Goal: Information Seeking & Learning: Learn about a topic

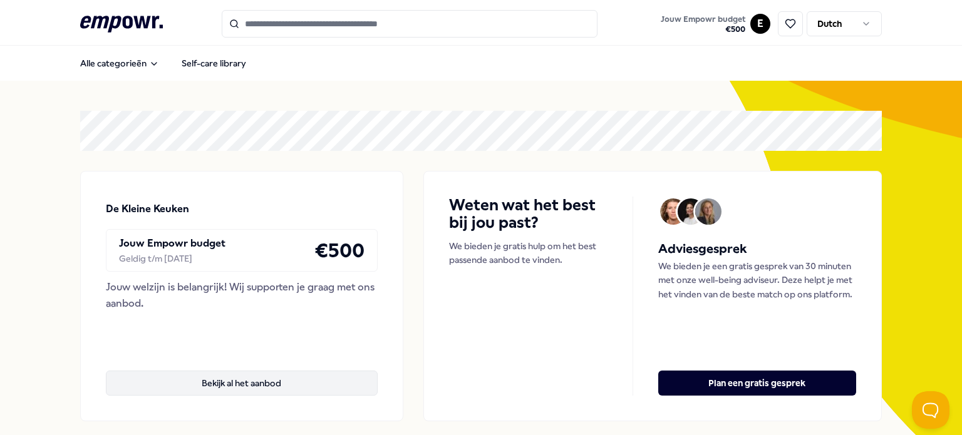
click at [221, 384] on button "Bekijk al het aanbod" at bounding box center [242, 383] width 272 height 25
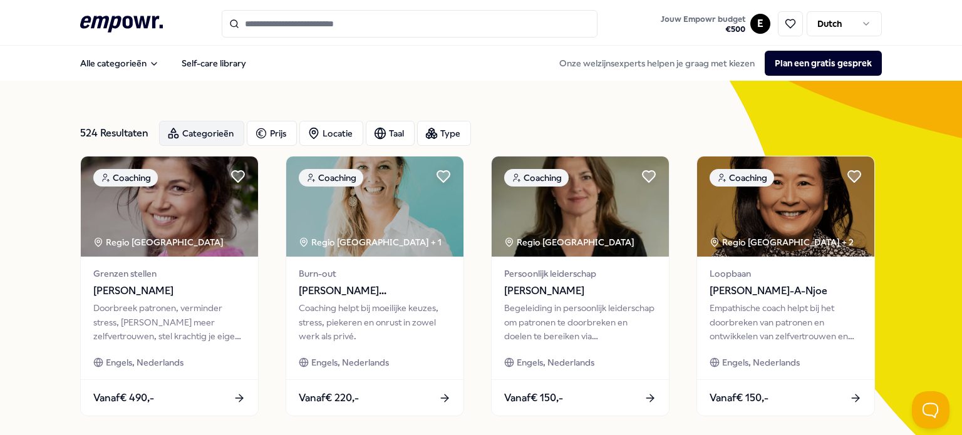
click at [208, 145] on div "Categorieën" at bounding box center [201, 133] width 85 height 25
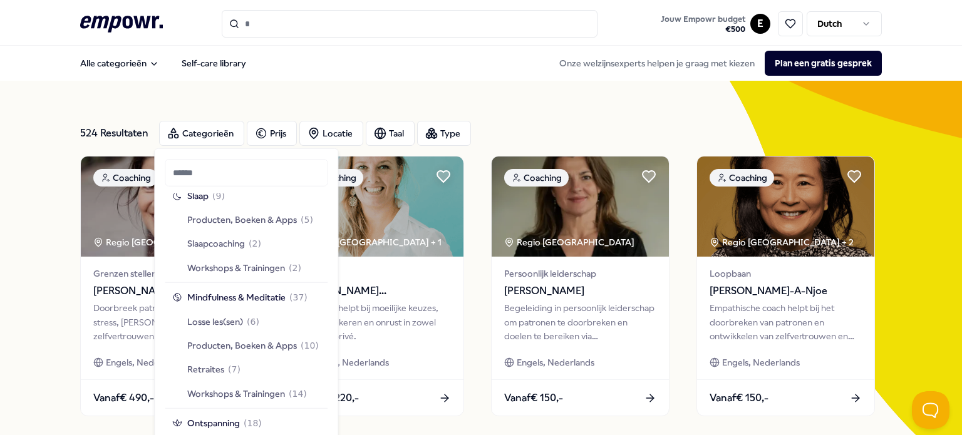
scroll to position [1065, 0]
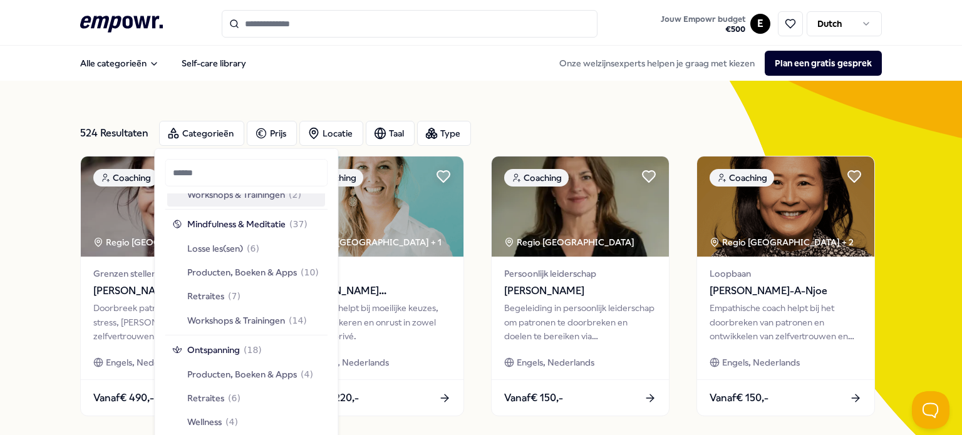
click at [601, 118] on div "524 Resultaten Categorieën Prijs Locatie Taal Type" at bounding box center [481, 133] width 802 height 45
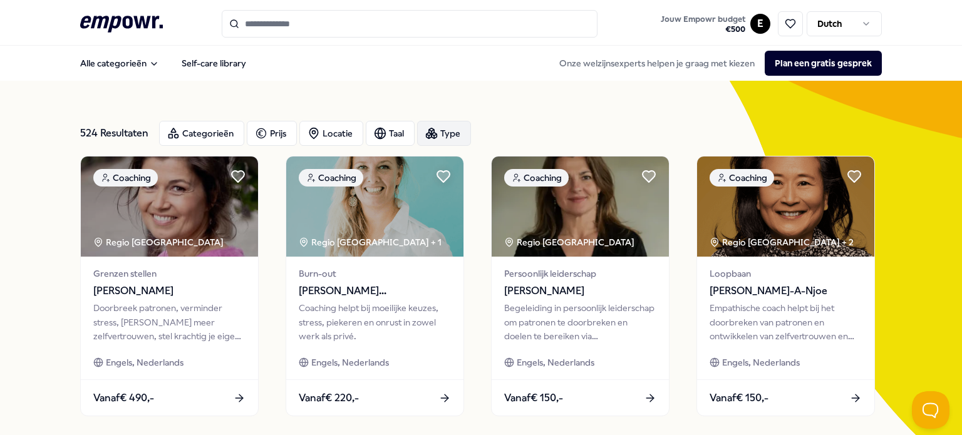
click at [447, 124] on div "Type" at bounding box center [444, 133] width 54 height 25
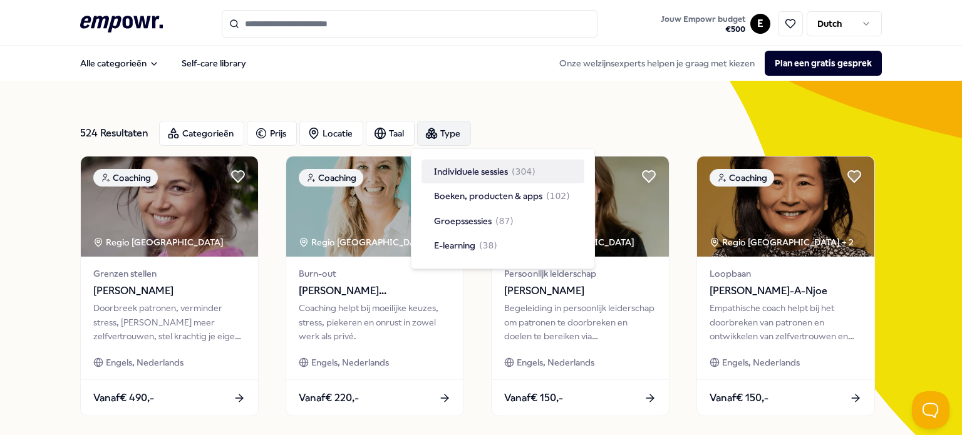
click at [447, 125] on div "Type" at bounding box center [444, 133] width 54 height 25
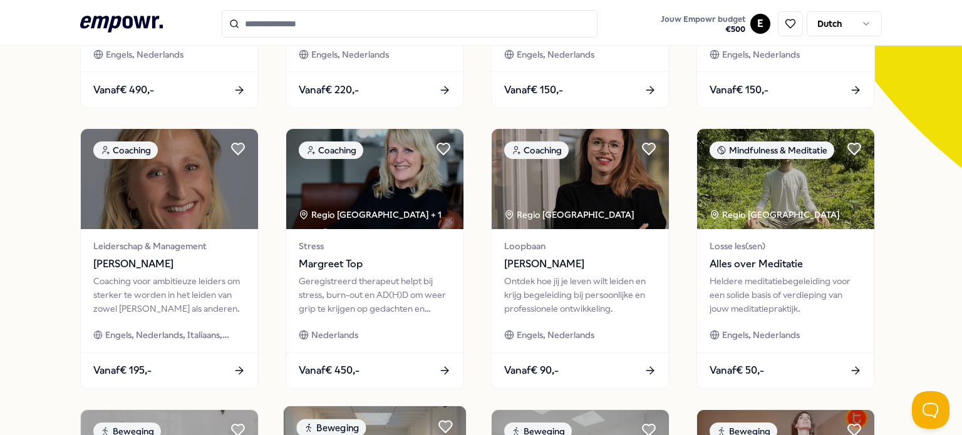
scroll to position [0, 0]
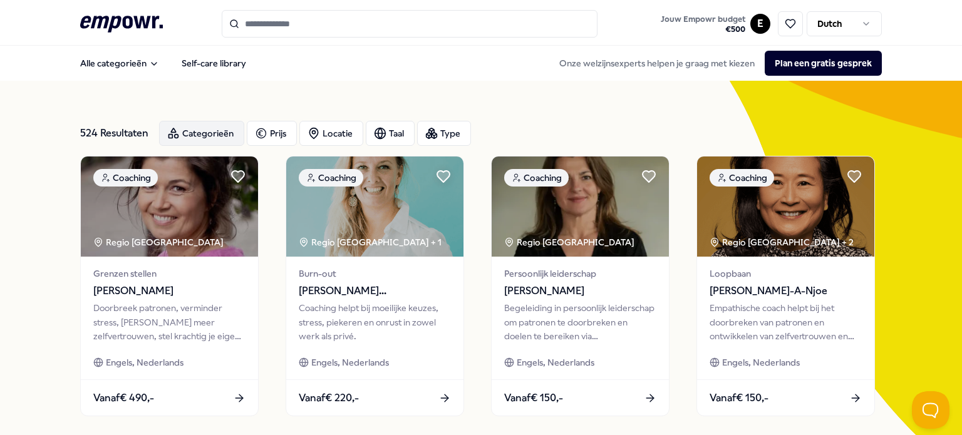
click at [194, 137] on div "Categorieën" at bounding box center [201, 133] width 85 height 25
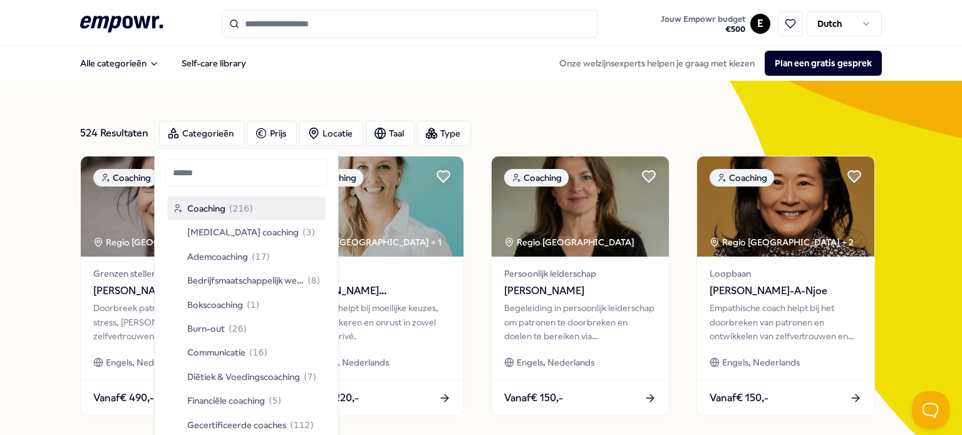
click at [256, 214] on div "Coaching ( 216 )" at bounding box center [246, 209] width 158 height 24
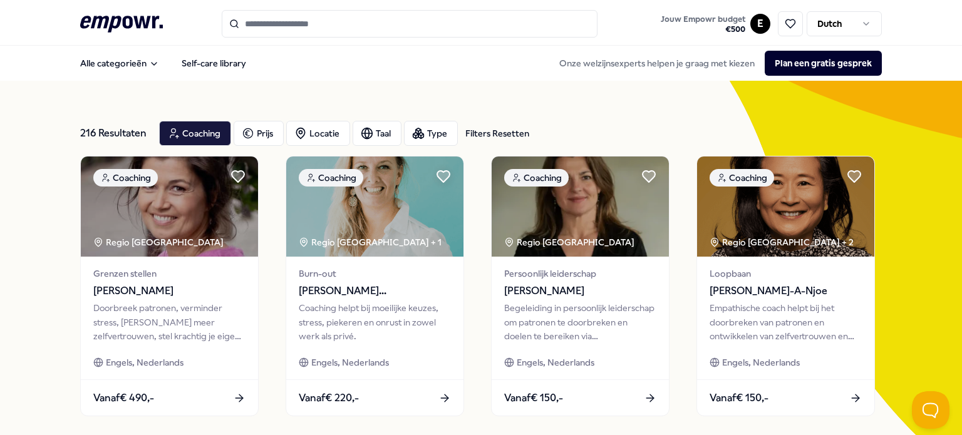
click at [205, 146] on div "216 Resultaten Filters Resetten Coaching Prijs Locatie Taal Type Filters Resett…" at bounding box center [481, 133] width 802 height 45
click at [209, 135] on div "Coaching" at bounding box center [195, 133] width 72 height 25
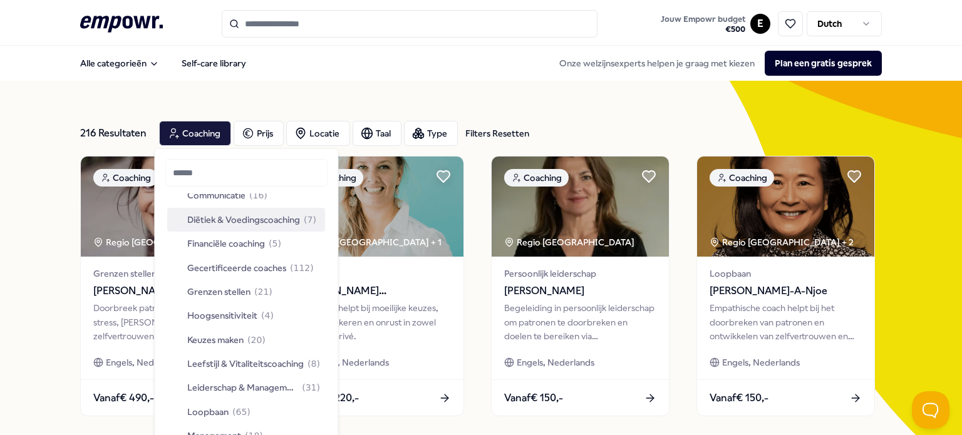
scroll to position [188, 0]
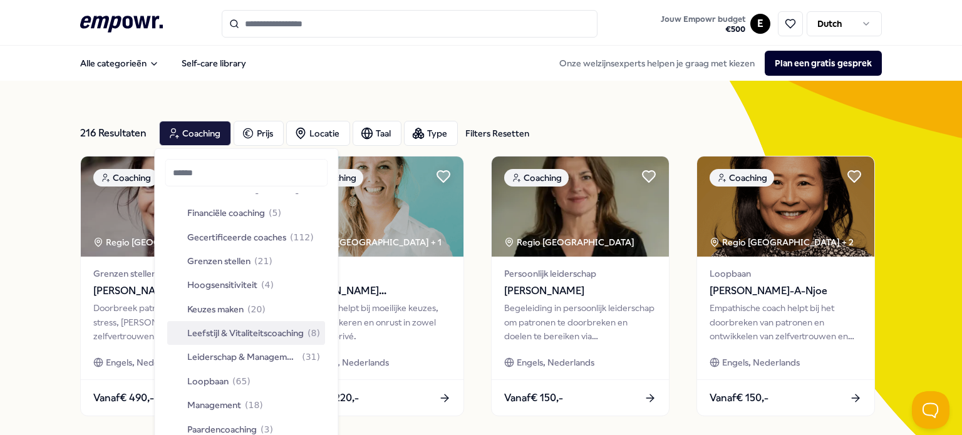
click at [245, 328] on span "Leefstijl & Vitaliteitscoaching" at bounding box center [245, 333] width 116 height 14
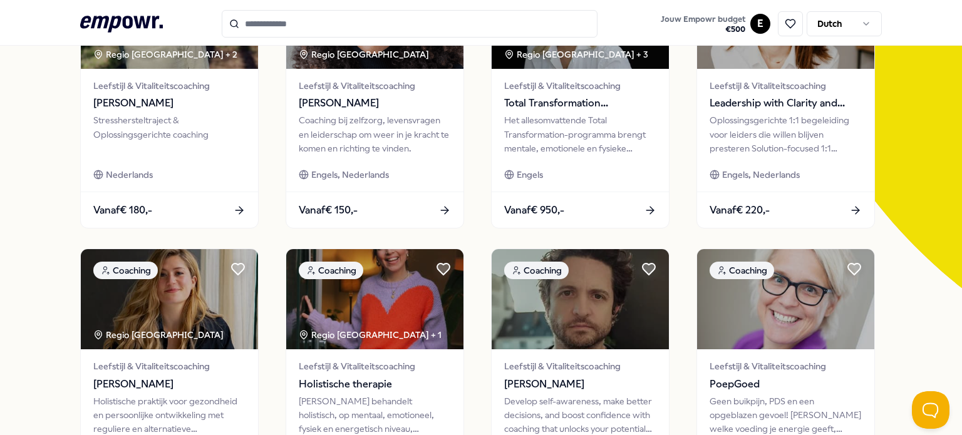
scroll to position [313, 0]
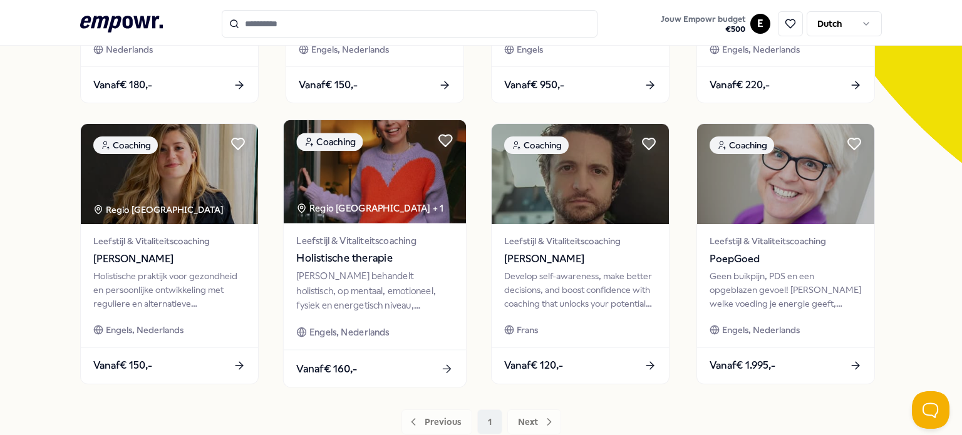
click at [356, 302] on div "[PERSON_NAME] behandelt holistisch, op mentaal, emotioneel, fysiek en energetis…" at bounding box center [374, 290] width 157 height 43
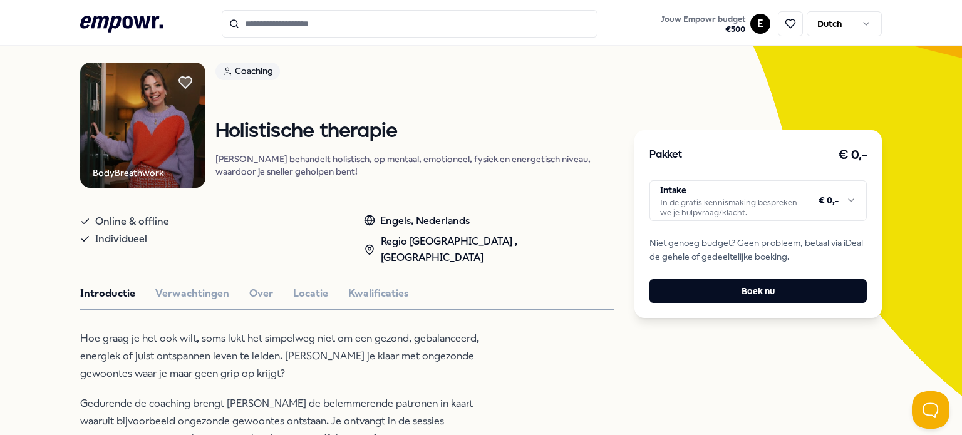
click at [799, 183] on html ".empowr-logo_svg__cls-1{fill:#03032f} Jouw Empowr budget € 500 E Dutch Alle cat…" at bounding box center [481, 217] width 962 height 435
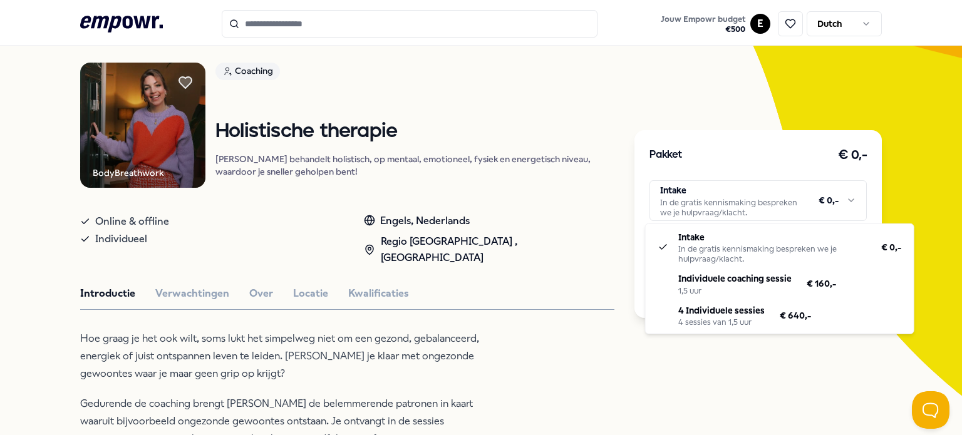
click at [800, 185] on html ".empowr-logo_svg__cls-1{fill:#03032f} Jouw Empowr budget € 500 E Dutch Alle cat…" at bounding box center [481, 217] width 962 height 435
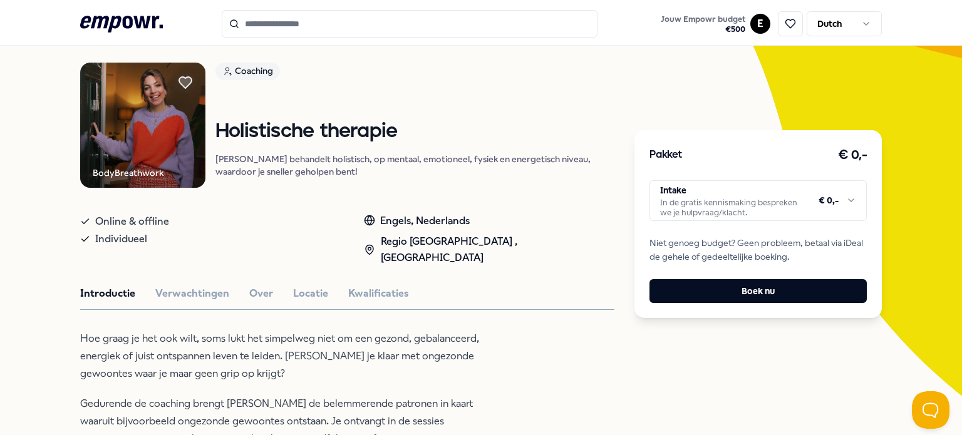
click at [721, 202] on html ".empowr-logo_svg__cls-1{fill:#03032f} Jouw Empowr budget € 500 E Dutch Alle cat…" at bounding box center [481, 217] width 962 height 435
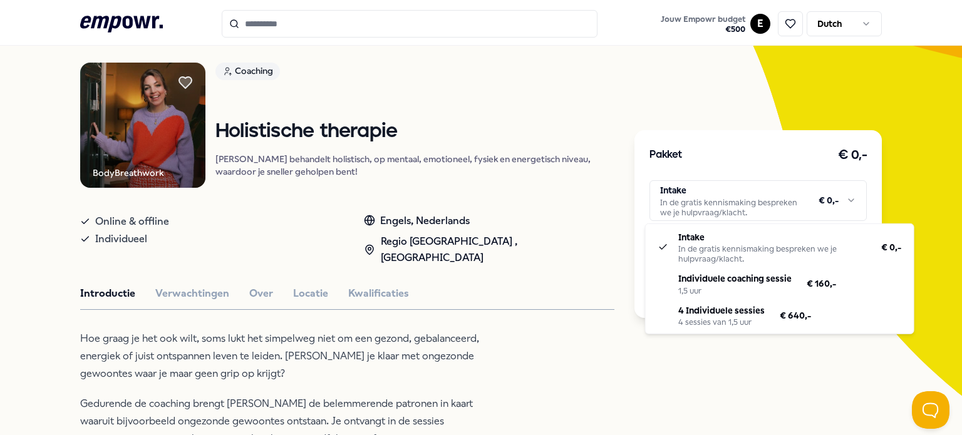
click at [721, 202] on html ".empowr-logo_svg__cls-1{fill:#03032f} Jouw Empowr budget € 500 E Dutch Alle cat…" at bounding box center [481, 217] width 962 height 435
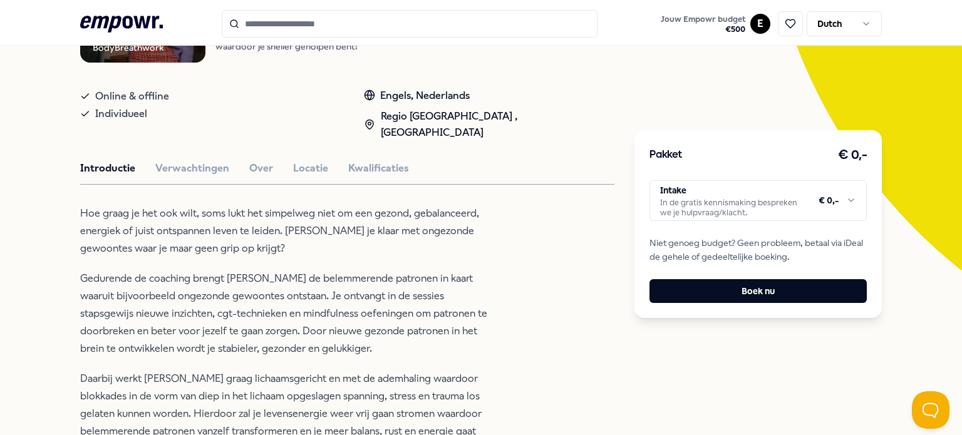
scroll to position [268, 0]
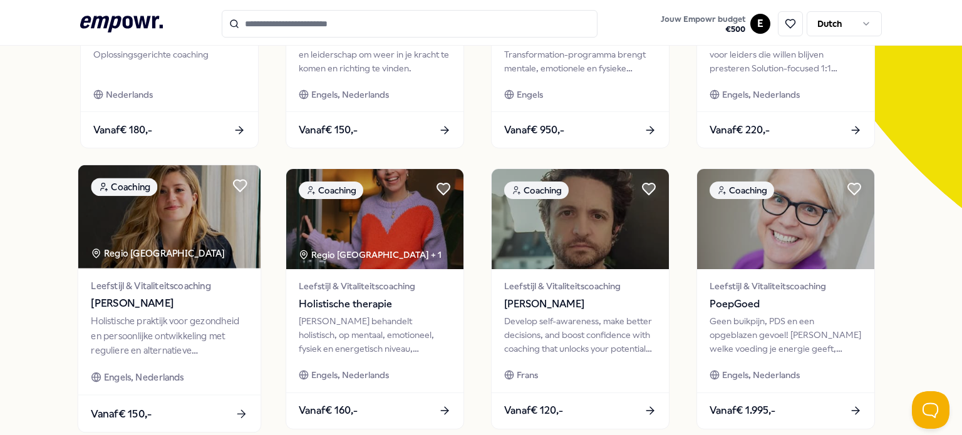
click at [160, 334] on div "Holistische praktijk voor gezondheid en persoonlijke ontwikkeling met reguliere…" at bounding box center [169, 335] width 157 height 43
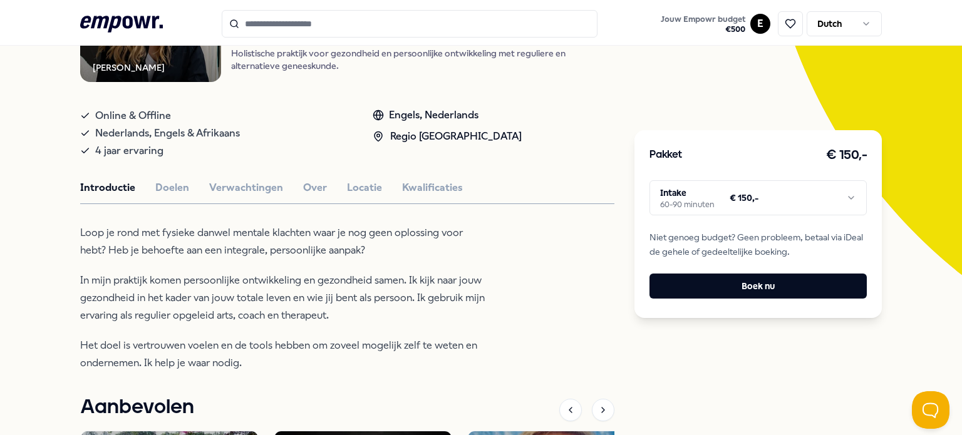
scroll to position [205, 0]
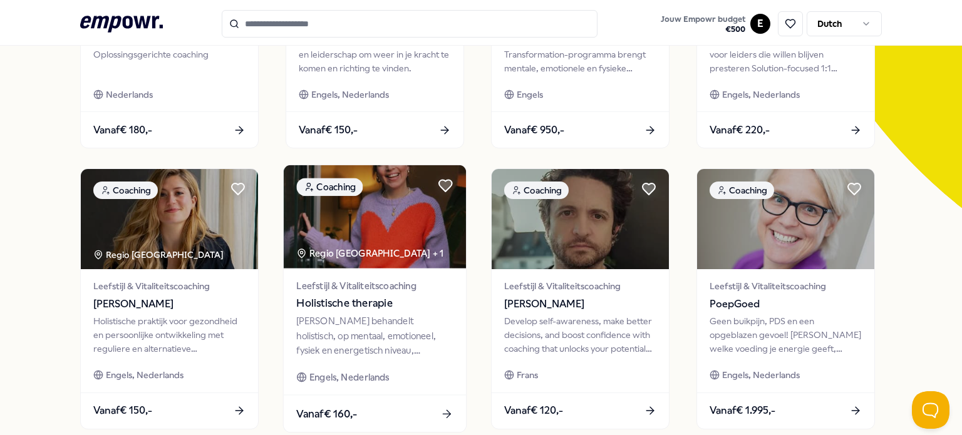
scroll to position [331, 0]
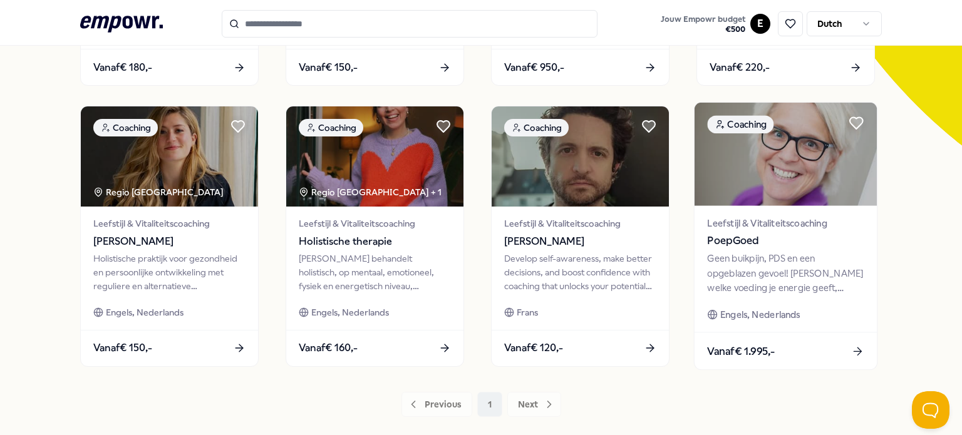
click at [782, 282] on div "Geen buikpijn, PDS en een opgeblazen gevoel! [PERSON_NAME] welke voeding je ene…" at bounding box center [785, 273] width 157 height 43
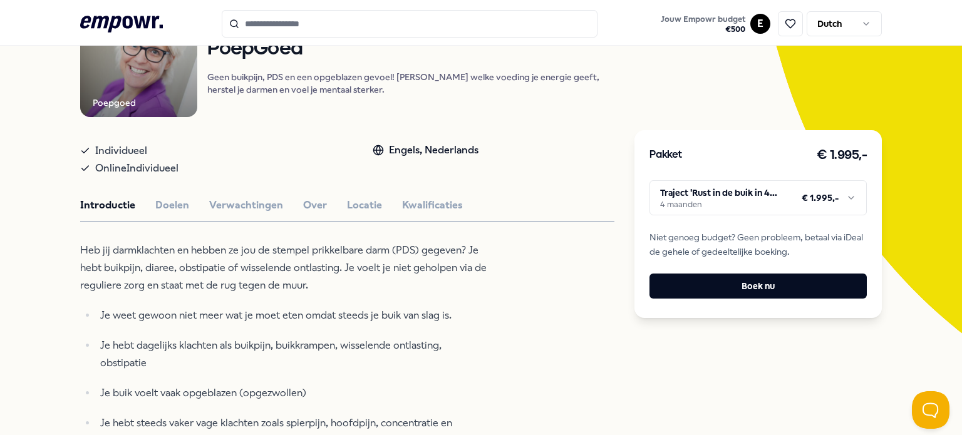
scroll to position [205, 0]
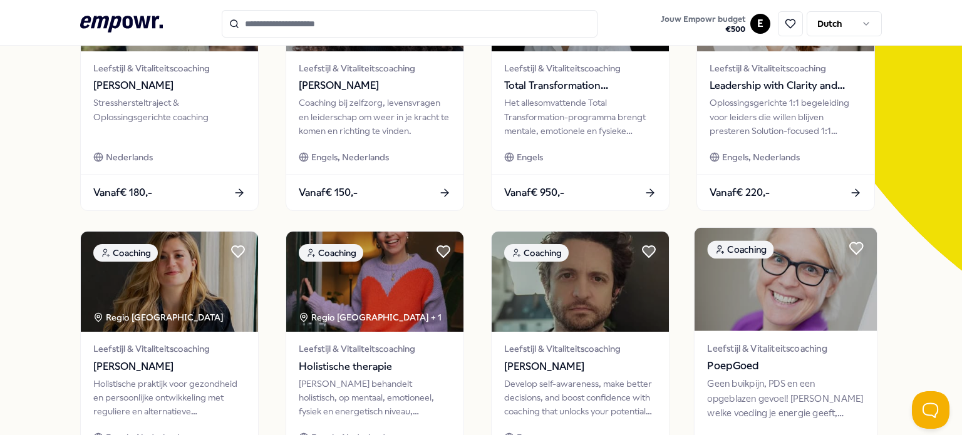
click at [797, 364] on span "PoepGoed" at bounding box center [785, 366] width 157 height 16
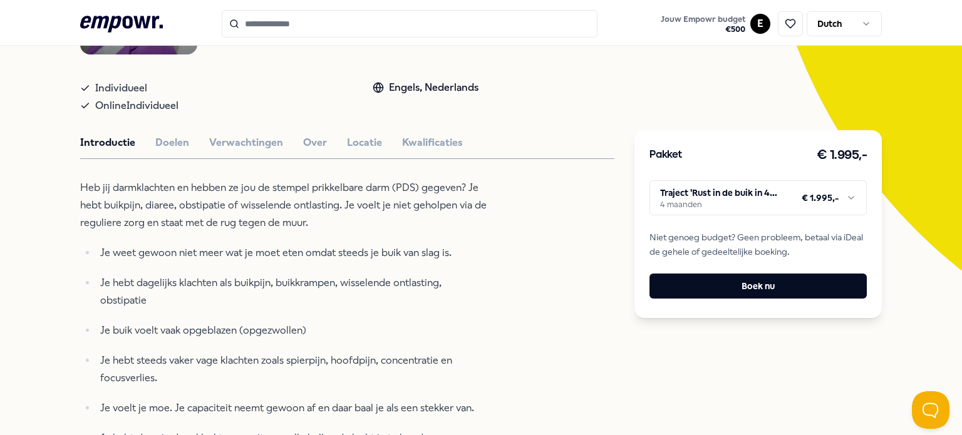
scroll to position [268, 0]
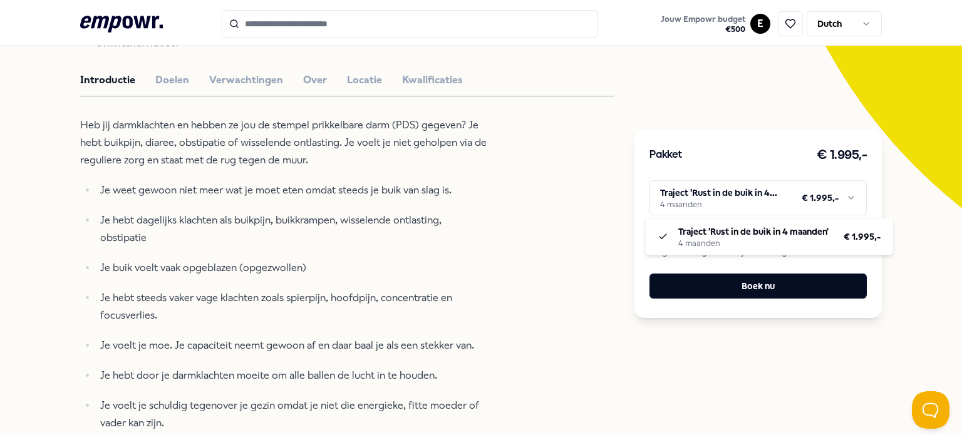
click at [720, 203] on html ".empowr-logo_svg__cls-1{fill:#03032f} Jouw Empowr budget € 500 E Dutch Alle cat…" at bounding box center [481, 217] width 962 height 435
click at [529, 224] on html ".empowr-logo_svg__cls-1{fill:#03032f} Jouw Empowr budget € 500 E Dutch Alle cat…" at bounding box center [481, 217] width 962 height 435
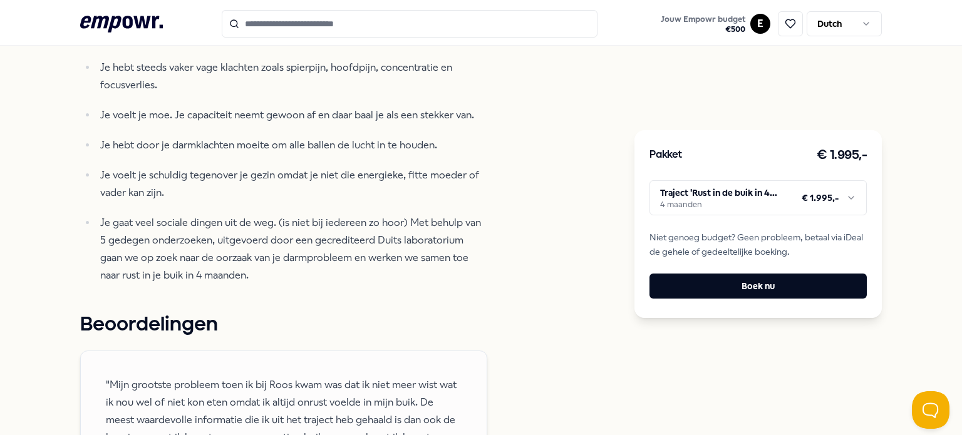
scroll to position [519, 0]
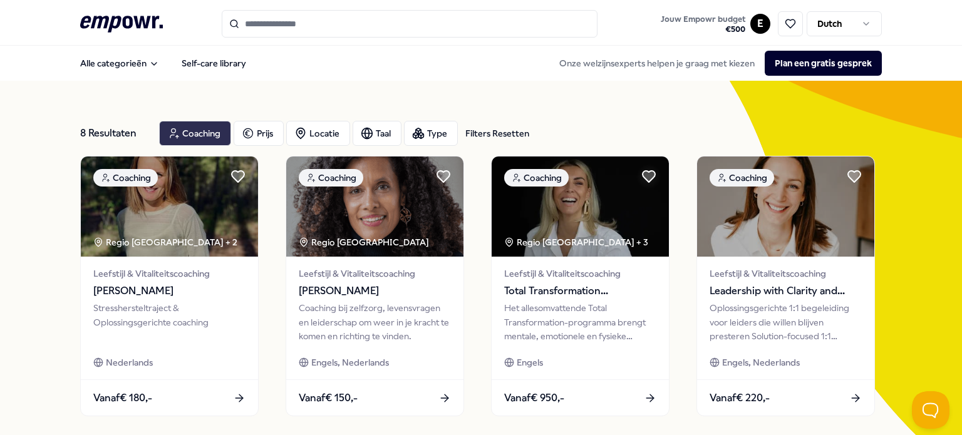
click at [194, 137] on div "Coaching" at bounding box center [195, 133] width 72 height 25
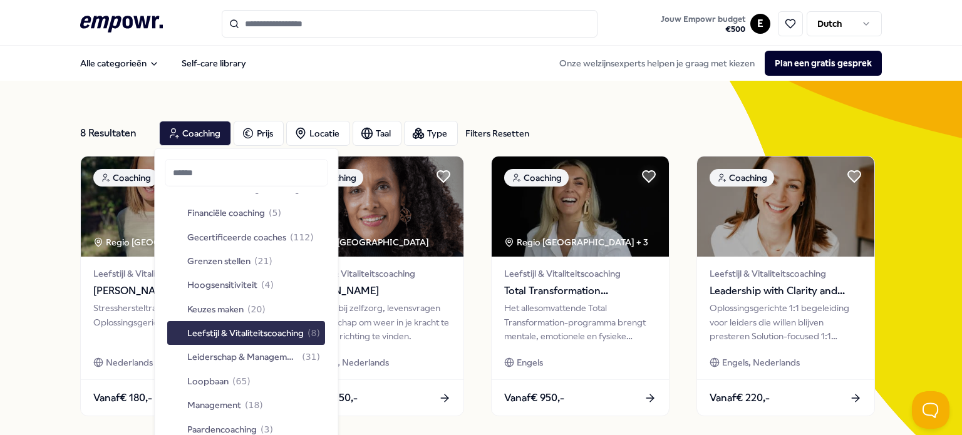
scroll to position [125, 0]
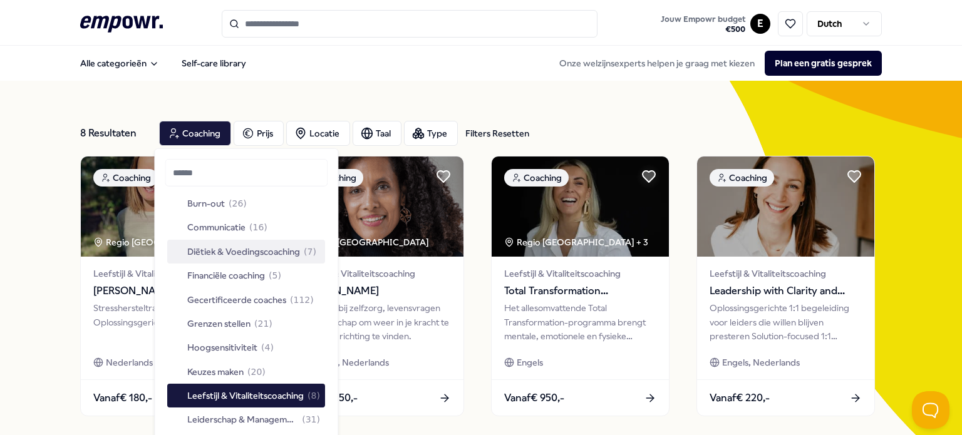
click at [227, 256] on span "Diëtiek & Voedingscoaching" at bounding box center [243, 252] width 113 height 14
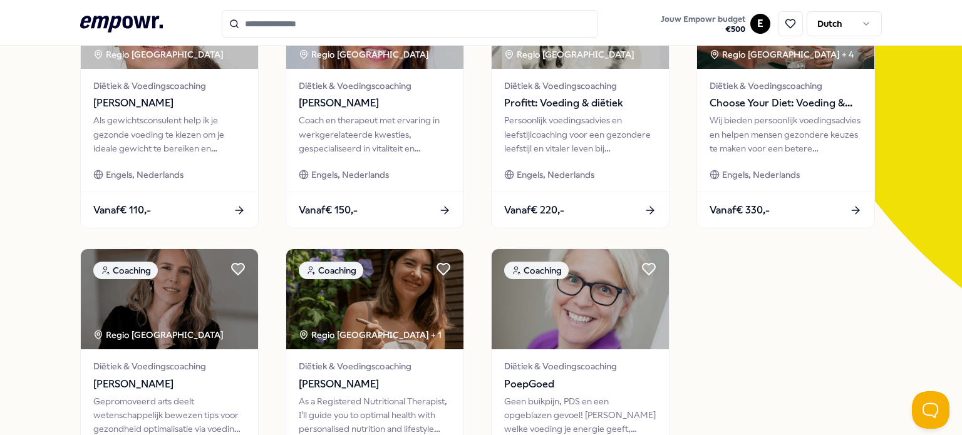
scroll to position [63, 0]
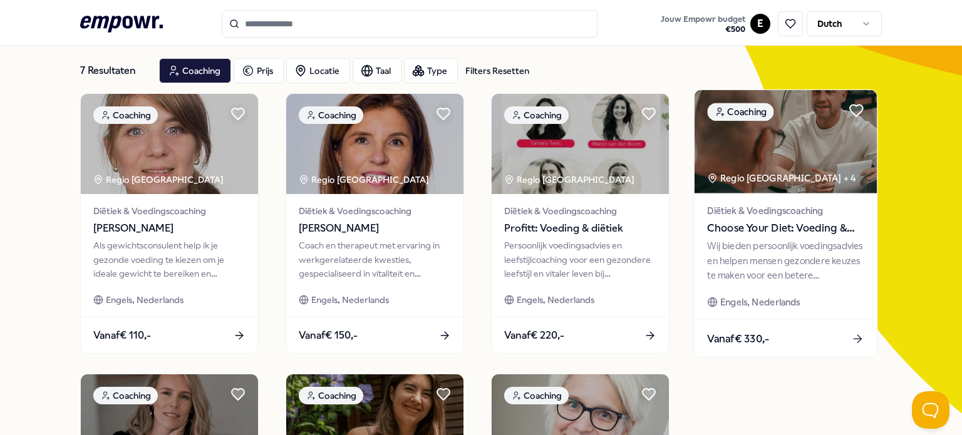
click at [789, 232] on span "Choose Your Diet: Voeding & diëtiek" at bounding box center [785, 228] width 157 height 16
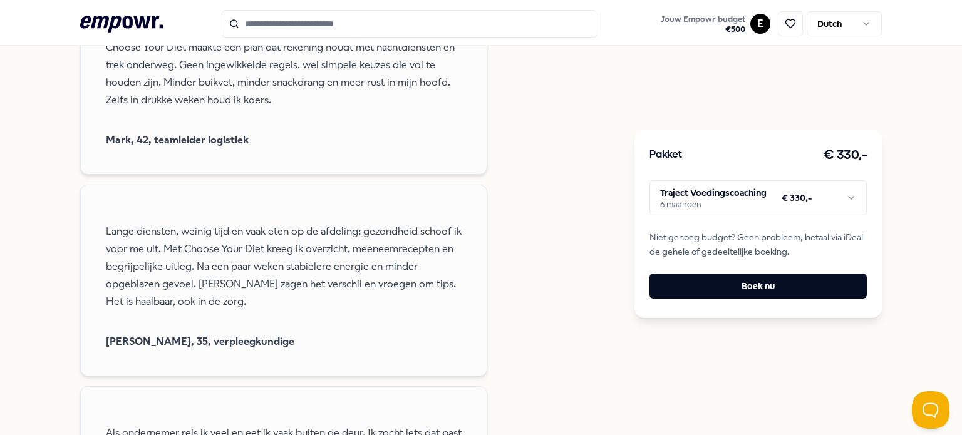
scroll to position [1440, 0]
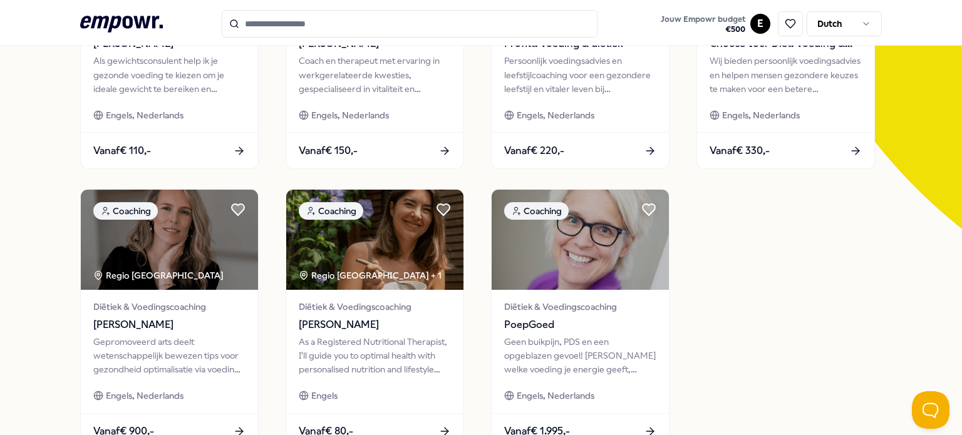
scroll to position [28, 0]
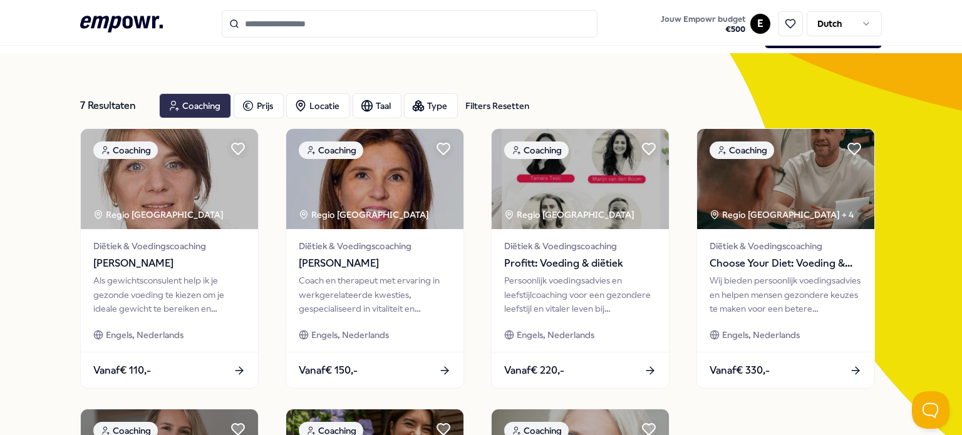
click at [194, 104] on div "Coaching" at bounding box center [195, 105] width 72 height 25
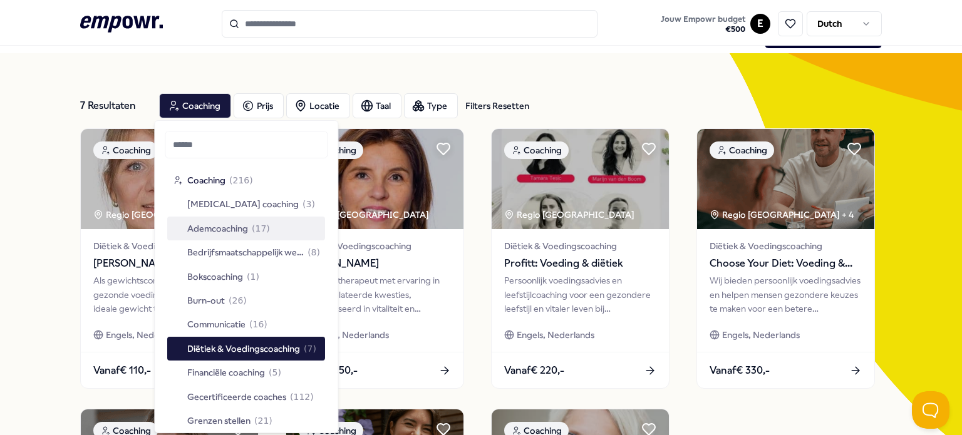
click at [245, 227] on span "Ademcoaching" at bounding box center [217, 229] width 61 height 14
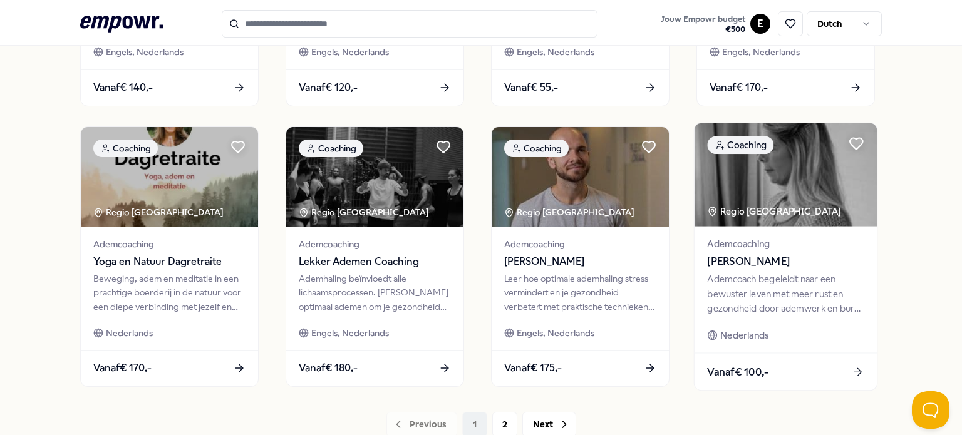
scroll to position [654, 0]
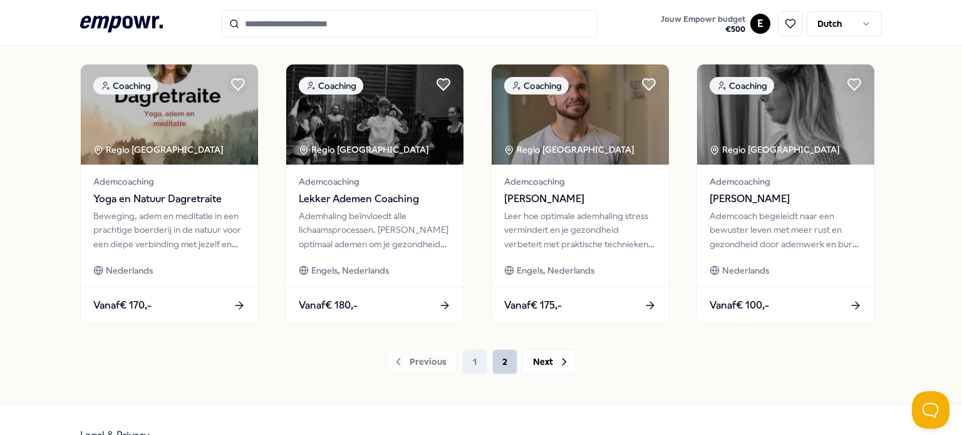
click at [502, 362] on button "2" at bounding box center [504, 361] width 25 height 25
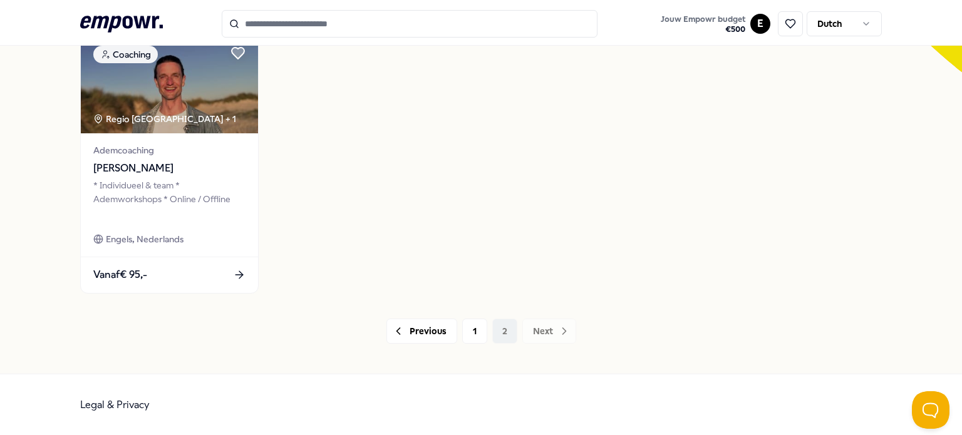
scroll to position [403, 0]
click at [471, 329] on button "1" at bounding box center [474, 331] width 25 height 25
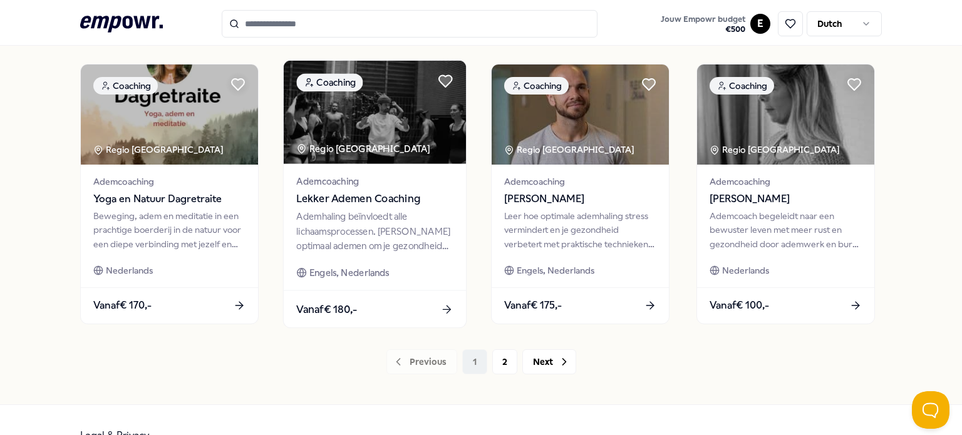
click at [361, 227] on div "Ademhaling beïnvloedt alle lichaamsprocessen. [PERSON_NAME] optimaal ademen om …" at bounding box center [374, 231] width 157 height 43
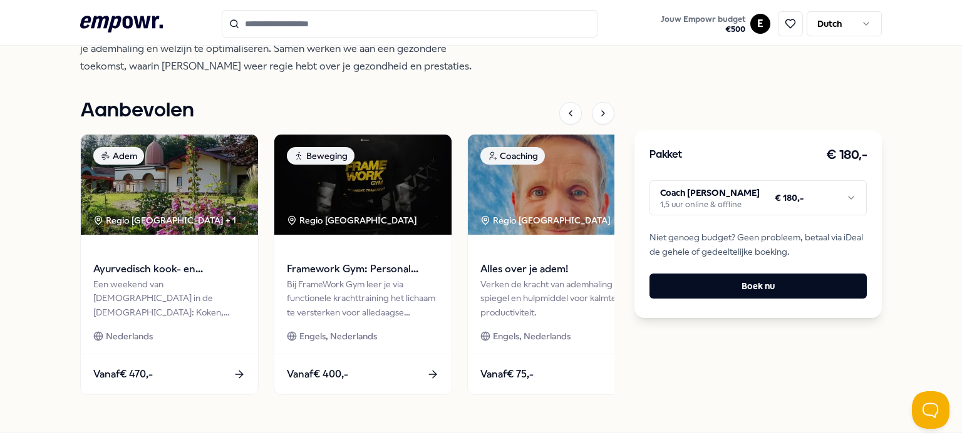
scroll to position [456, 0]
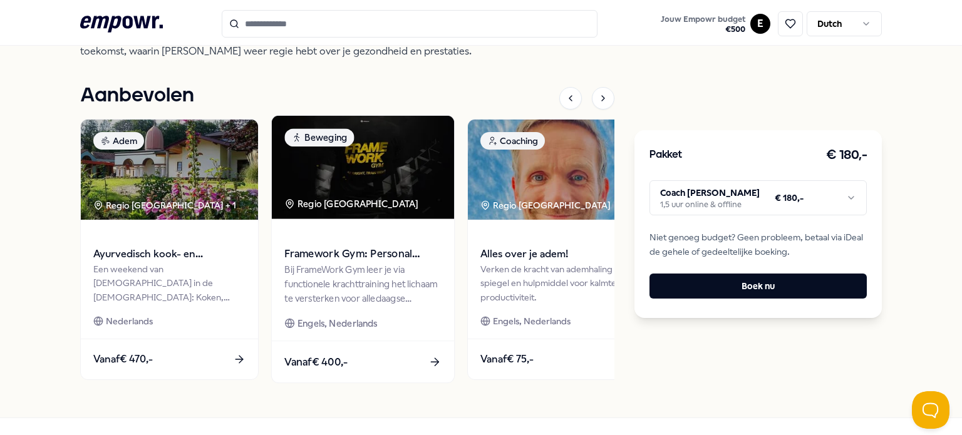
click at [348, 262] on span "Framework Gym: Personal Training" at bounding box center [362, 254] width 157 height 16
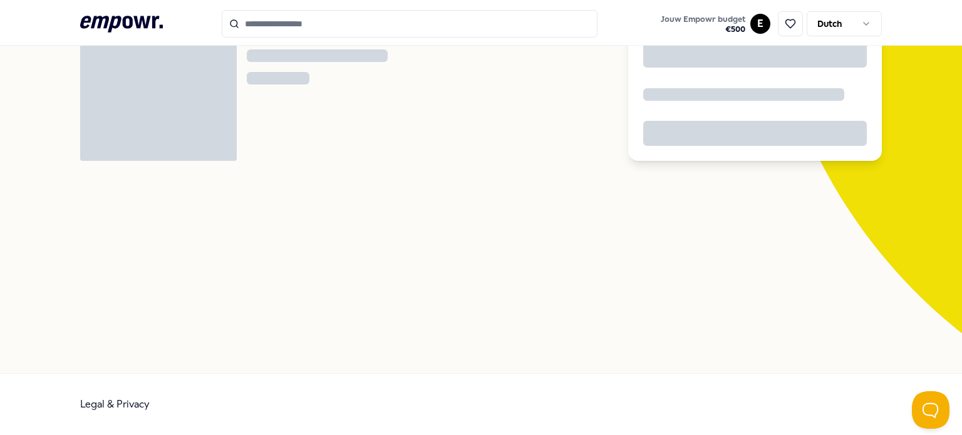
scroll to position [80, 0]
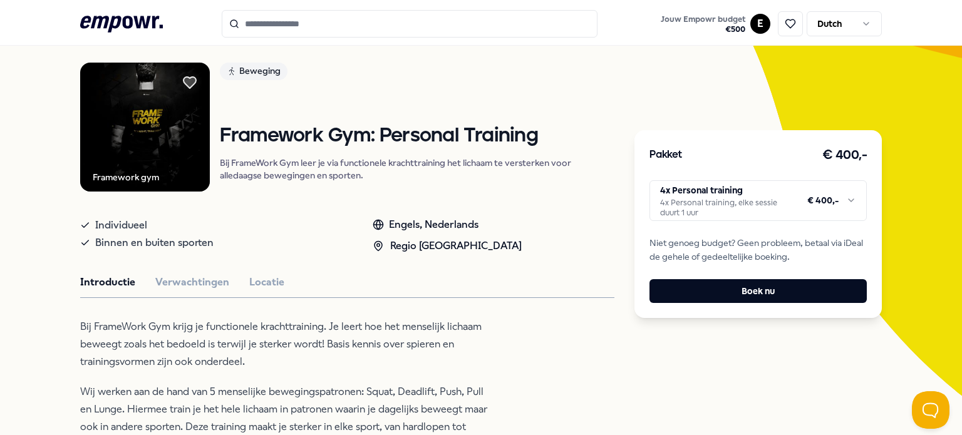
click at [699, 204] on html ".empowr-logo_svg__cls-1{fill:#03032f} Jouw Empowr budget € 500 E Dutch Alle cat…" at bounding box center [481, 217] width 962 height 435
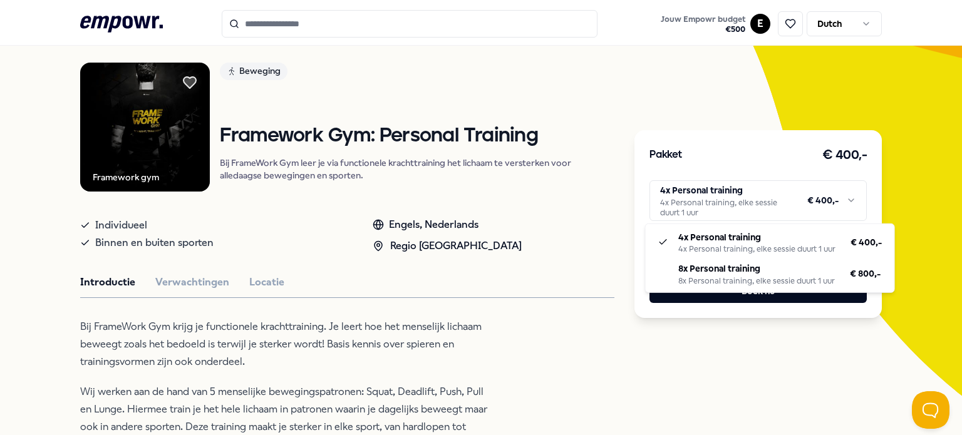
click at [699, 204] on html ".empowr-logo_svg__cls-1{fill:#03032f} Jouw Empowr budget € 500 E Dutch Alle cat…" at bounding box center [481, 217] width 962 height 435
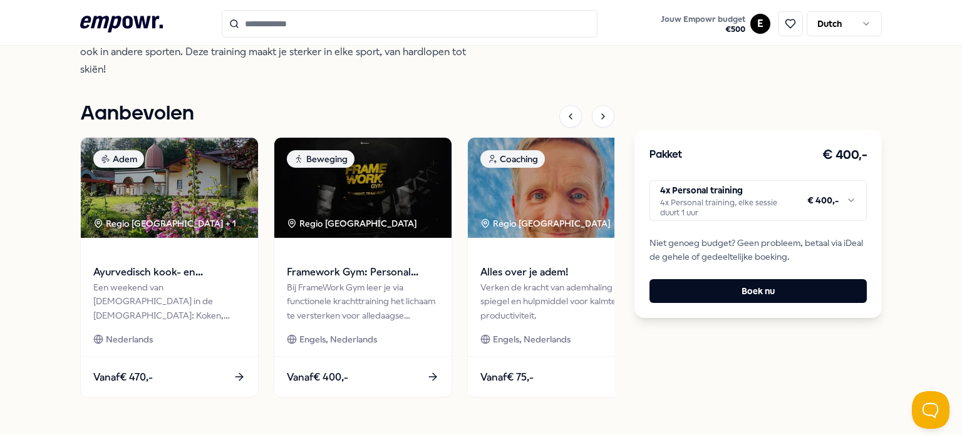
scroll to position [456, 0]
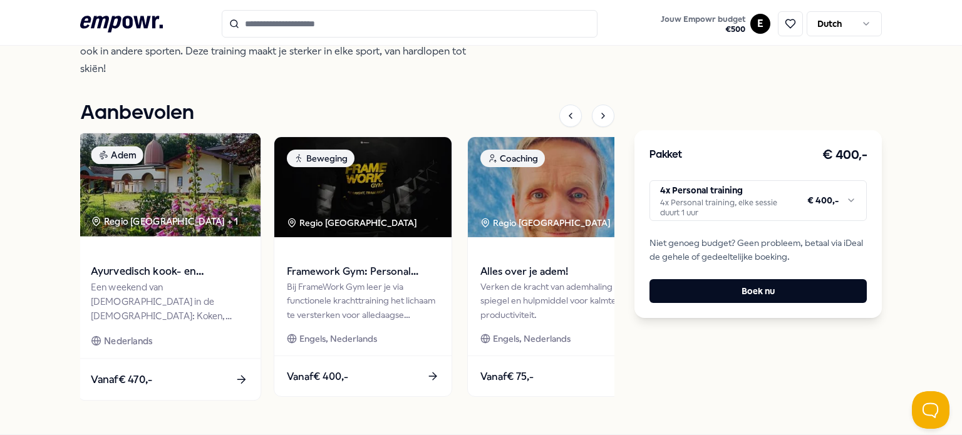
click at [136, 285] on div "Een weekend van [DEMOGRAPHIC_DATA] in de [DEMOGRAPHIC_DATA]: Koken, mediteren e…" at bounding box center [169, 302] width 157 height 43
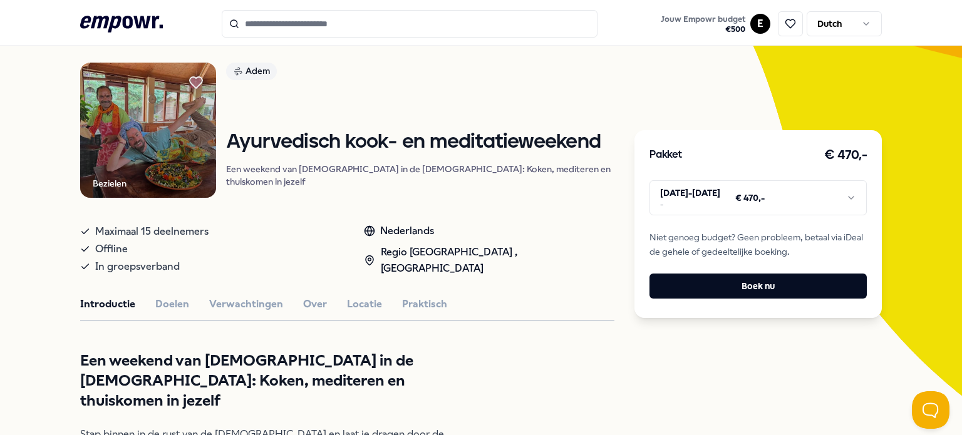
click at [745, 201] on html ".empowr-logo_svg__cls-1{fill:#03032f} Jouw Empowr budget € 500 E Dutch Alle cat…" at bounding box center [481, 217] width 962 height 435
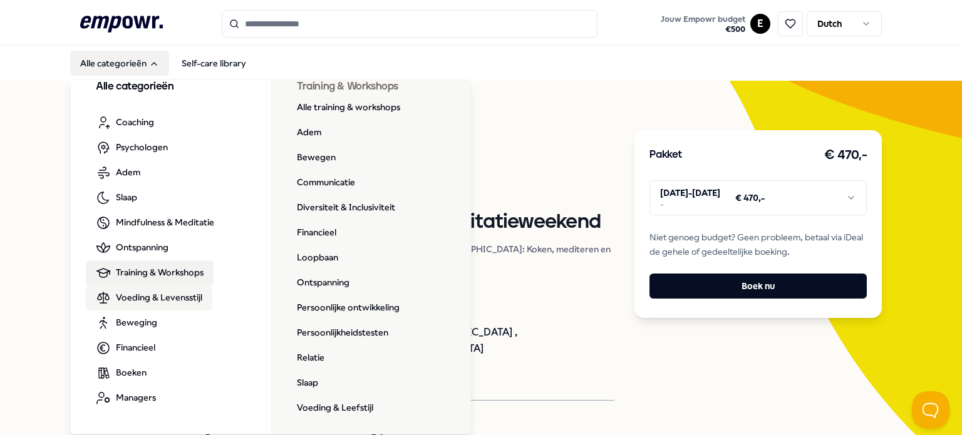
scroll to position [6, 0]
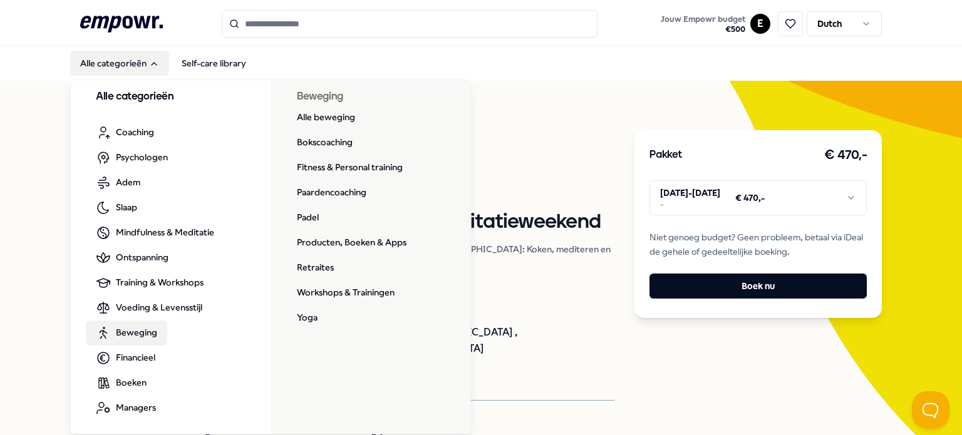
click at [143, 338] on span "Beweging" at bounding box center [136, 333] width 41 height 14
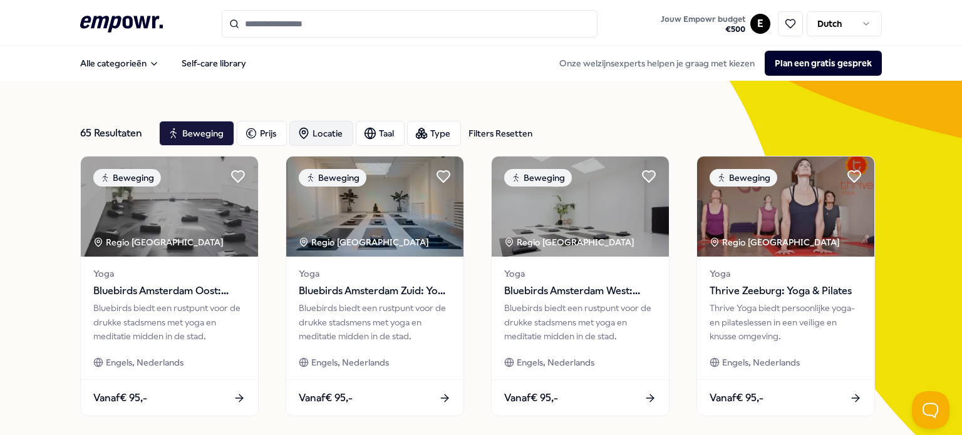
click at [321, 135] on div "Locatie" at bounding box center [321, 133] width 64 height 25
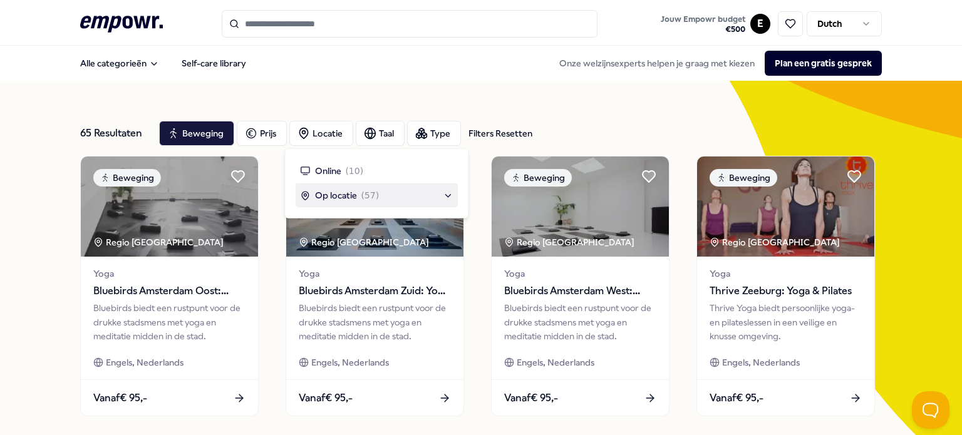
click at [356, 191] on span "Op locatie" at bounding box center [336, 195] width 42 height 14
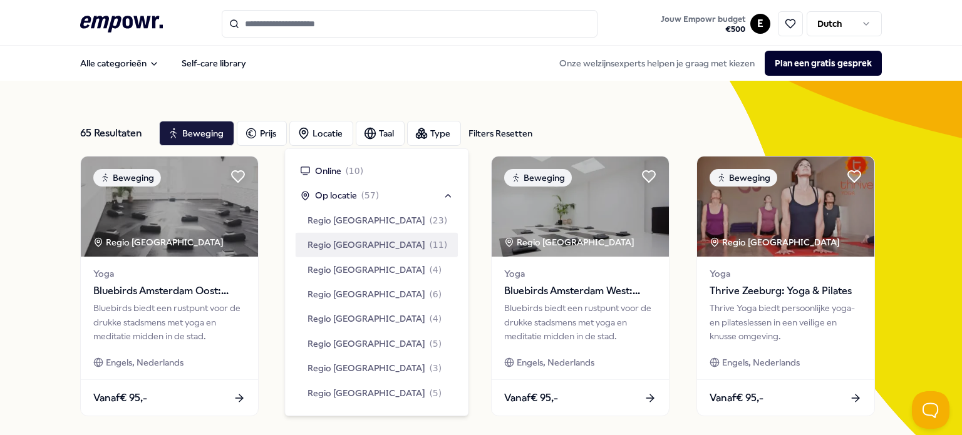
click at [359, 242] on span "Regio [GEOGRAPHIC_DATA]" at bounding box center [366, 245] width 118 height 14
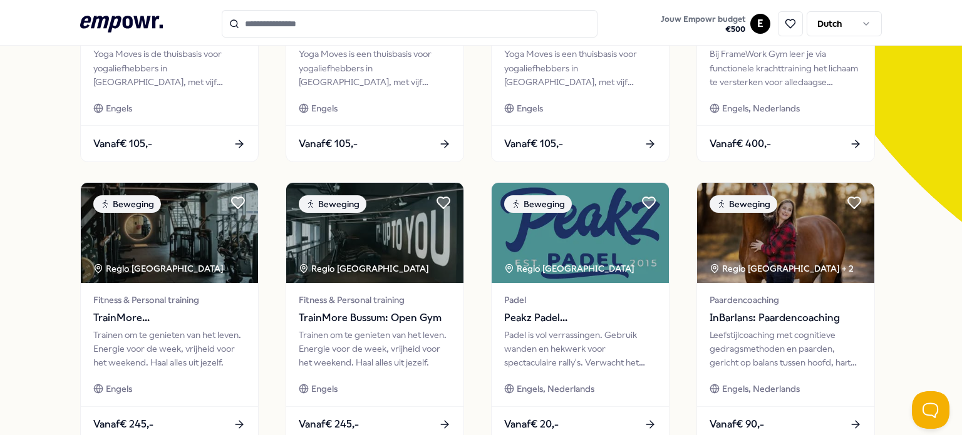
scroll to position [250, 0]
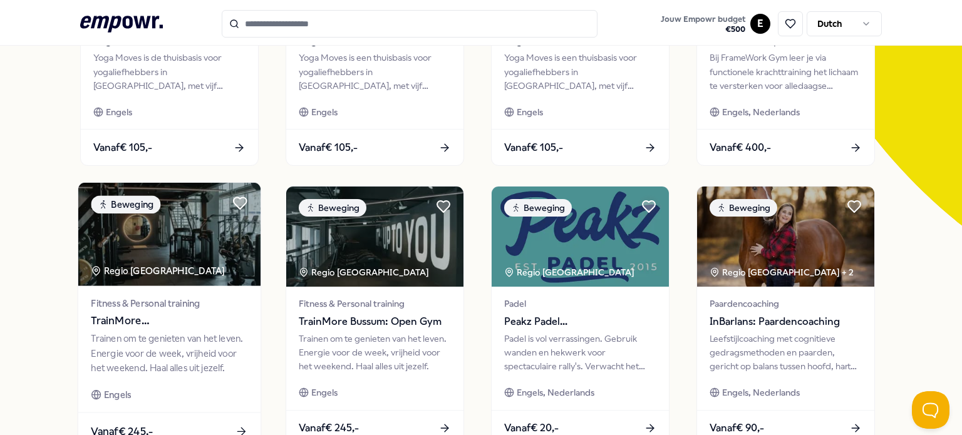
click at [142, 319] on span "TrainMore [GEOGRAPHIC_DATA]: Open Gym" at bounding box center [169, 321] width 157 height 16
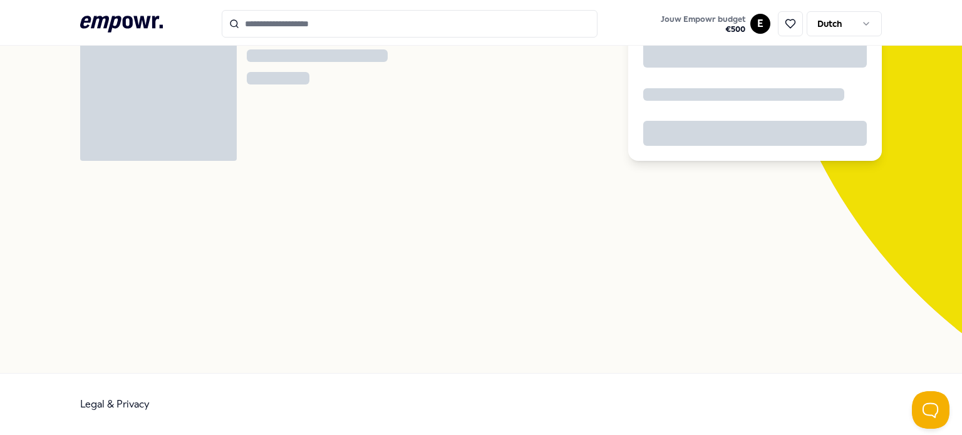
scroll to position [80, 0]
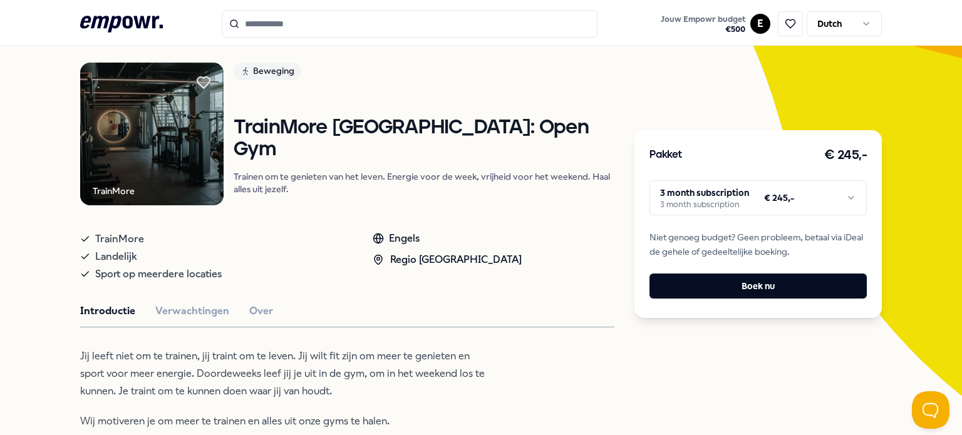
click at [748, 195] on html ".empowr-logo_svg__cls-1{fill:#03032f} Jouw Empowr budget € 500 E Dutch Alle cat…" at bounding box center [481, 217] width 962 height 435
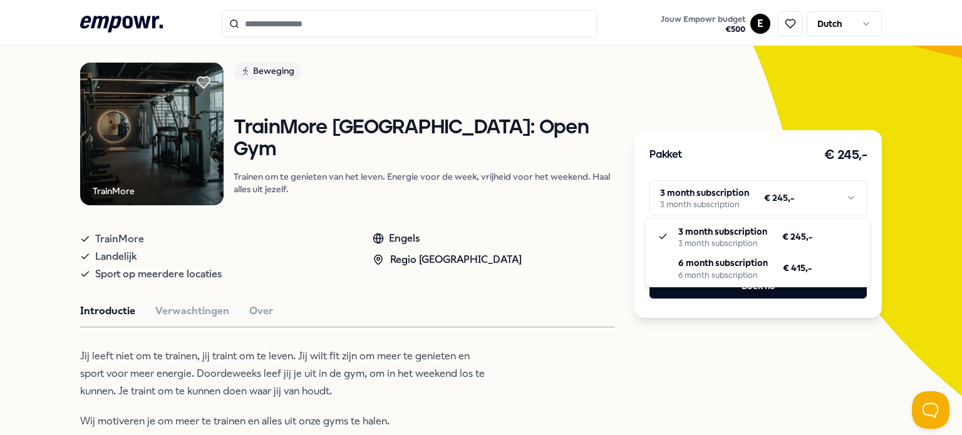
click at [748, 195] on html ".empowr-logo_svg__cls-1{fill:#03032f} Jouw Empowr budget € 500 E Dutch Alle cat…" at bounding box center [481, 217] width 962 height 435
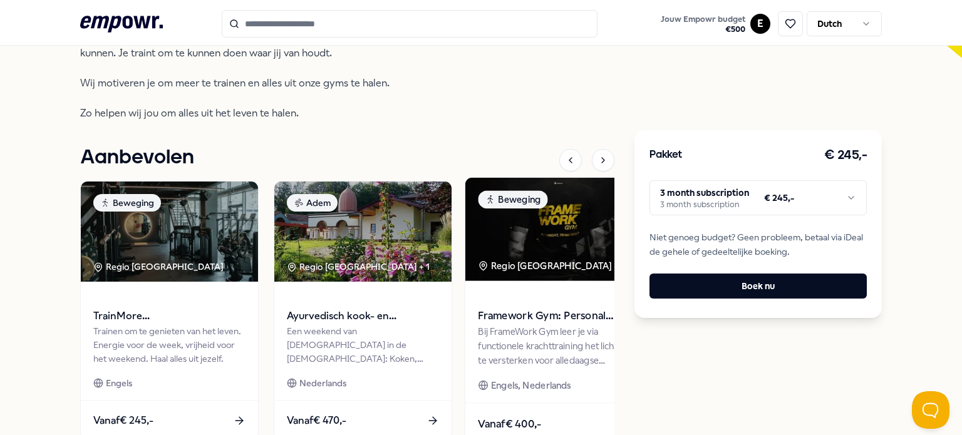
scroll to position [274, 0]
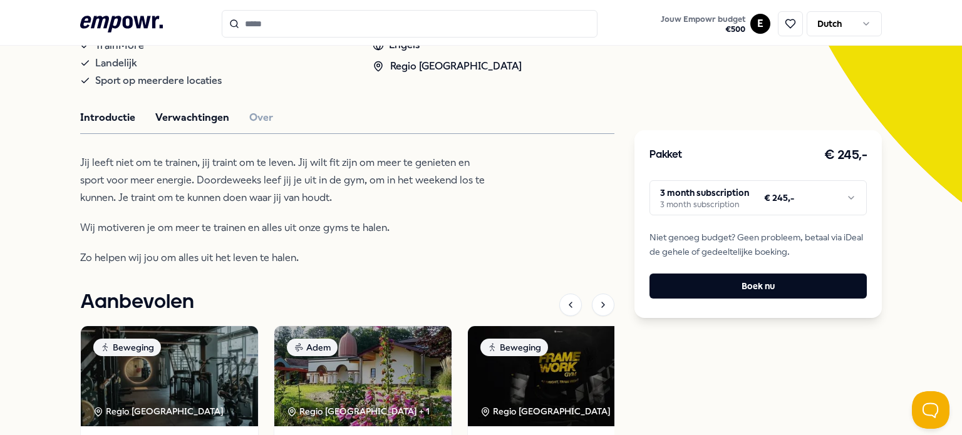
click at [168, 125] on button "Verwachtingen" at bounding box center [192, 118] width 74 height 16
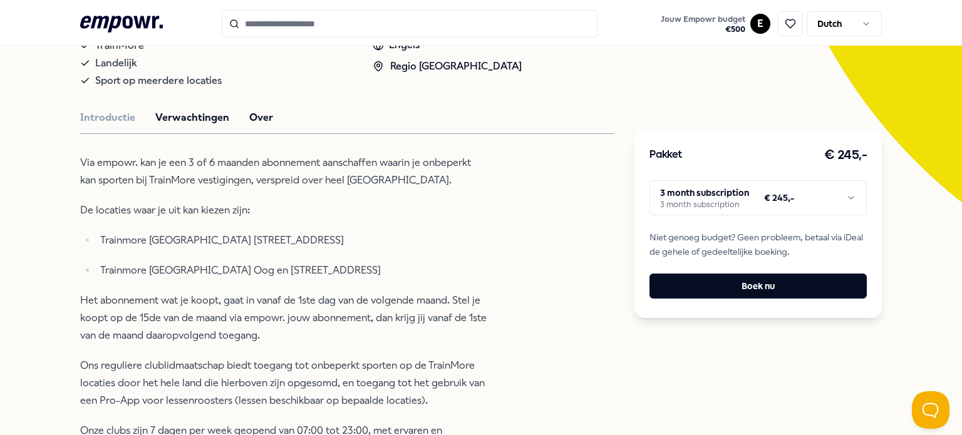
click at [256, 122] on button "Over" at bounding box center [261, 118] width 24 height 16
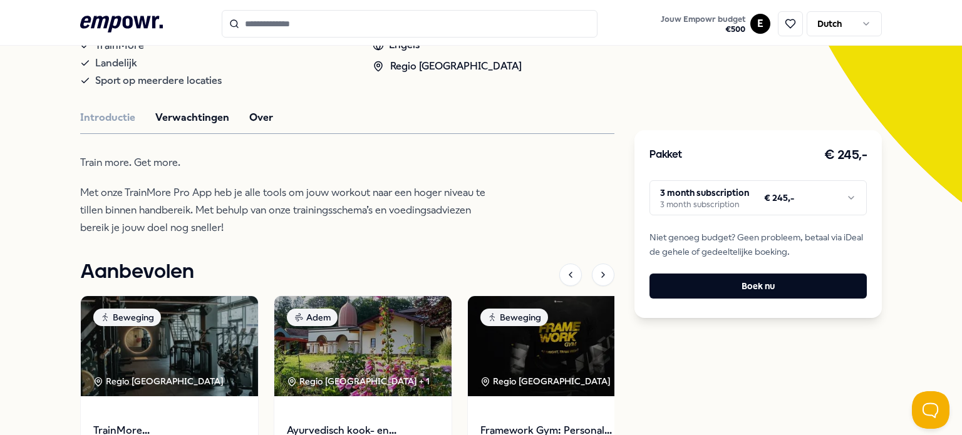
click at [189, 123] on button "Verwachtingen" at bounding box center [192, 118] width 74 height 16
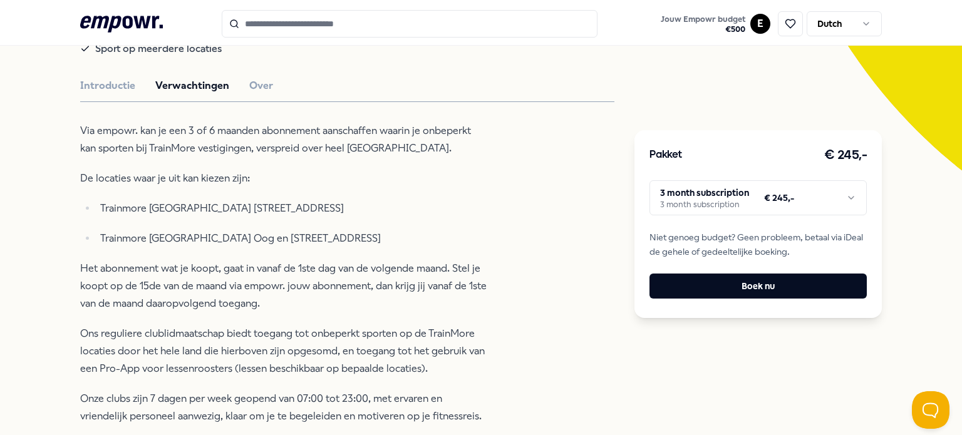
scroll to position [336, 0]
